Goal: Task Accomplishment & Management: Manage account settings

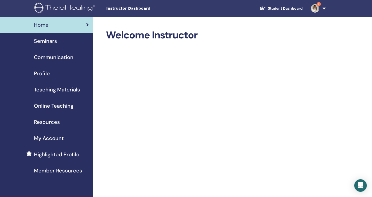
click at [314, 10] on img at bounding box center [315, 8] width 8 height 8
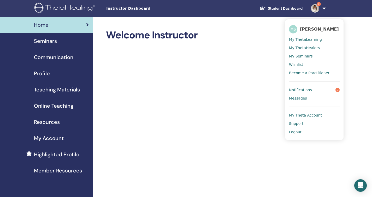
click at [311, 88] on link "Notifications 2" at bounding box center [314, 90] width 51 height 8
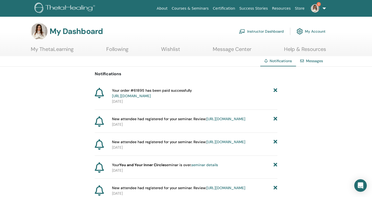
click at [267, 33] on link "Instructor Dashboard" at bounding box center [261, 31] width 45 height 11
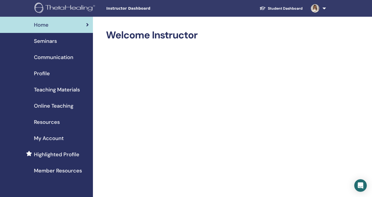
click at [50, 39] on span "Seminars" at bounding box center [45, 41] width 23 height 8
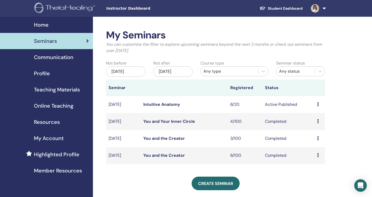
click at [318, 103] on icon at bounding box center [318, 104] width 2 height 4
click at [319, 122] on link "Attendees" at bounding box center [317, 122] width 20 height 5
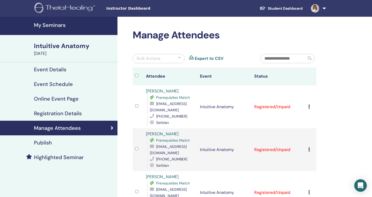
click at [309, 104] on icon at bounding box center [309, 106] width 2 height 4
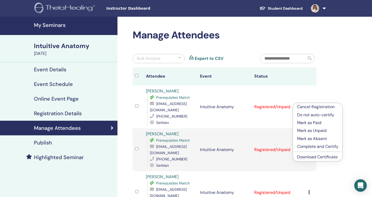
click at [311, 144] on p "Complete and Certify" at bounding box center [317, 146] width 41 height 6
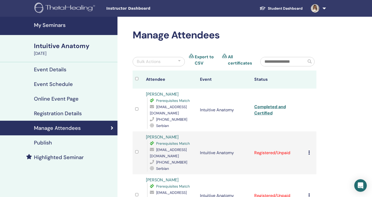
click at [308, 150] on icon at bounding box center [309, 152] width 2 height 4
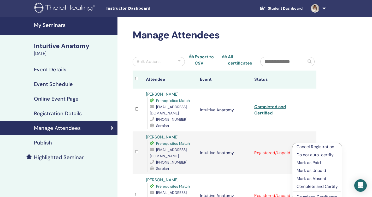
click at [311, 185] on p "Complete and Certify" at bounding box center [316, 186] width 41 height 6
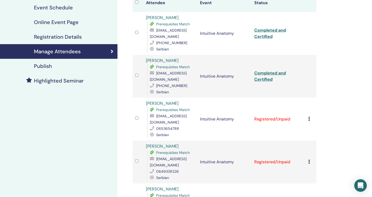
scroll to position [77, 0]
click at [308, 116] on icon at bounding box center [309, 118] width 2 height 4
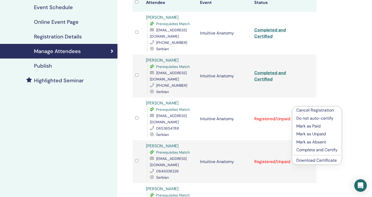
click at [309, 149] on p "Complete and Certify" at bounding box center [316, 150] width 41 height 6
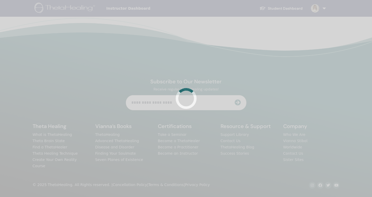
scroll to position [77, 0]
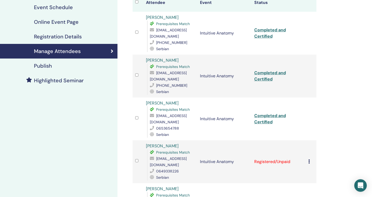
click at [309, 159] on icon at bounding box center [309, 161] width 2 height 4
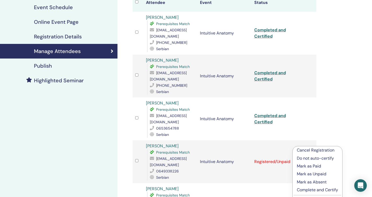
click at [309, 188] on p "Complete and Certify" at bounding box center [317, 190] width 41 height 6
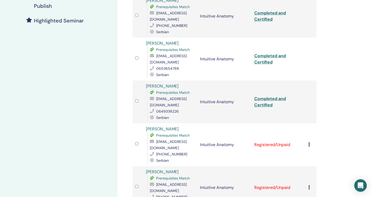
scroll to position [138, 0]
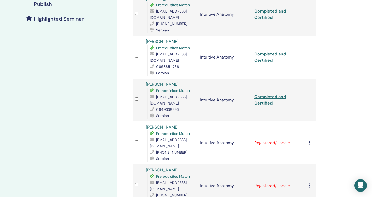
click at [308, 140] on icon at bounding box center [309, 142] width 2 height 4
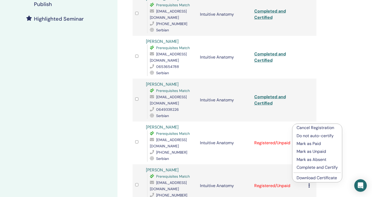
click at [311, 166] on p "Complete and Certify" at bounding box center [316, 167] width 41 height 6
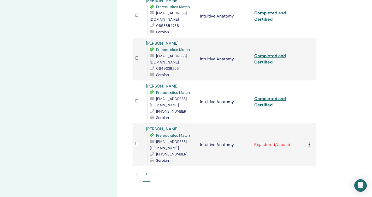
scroll to position [182, 0]
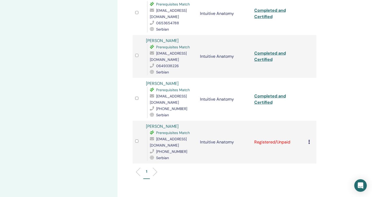
click at [308, 140] on icon at bounding box center [309, 142] width 2 height 4
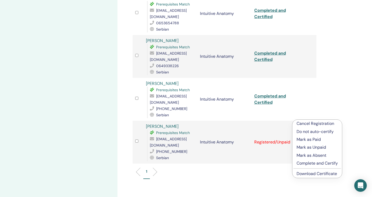
click at [306, 162] on p "Complete and Certify" at bounding box center [316, 163] width 41 height 6
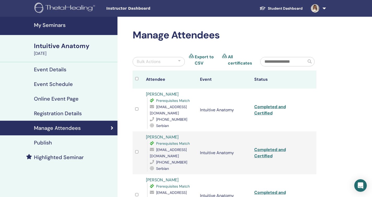
click at [50, 70] on h4 "Event Details" at bounding box center [50, 69] width 32 height 6
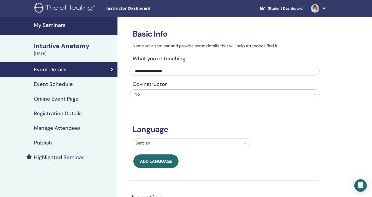
click at [295, 9] on link "Student Dashboard" at bounding box center [280, 9] width 51 height 10
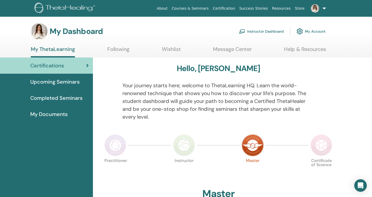
click at [254, 32] on link "Instructor Dashboard" at bounding box center [261, 31] width 45 height 11
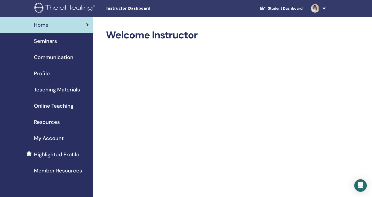
click at [46, 43] on span "Seminars" at bounding box center [45, 41] width 23 height 8
